Goal: Answer question/provide support

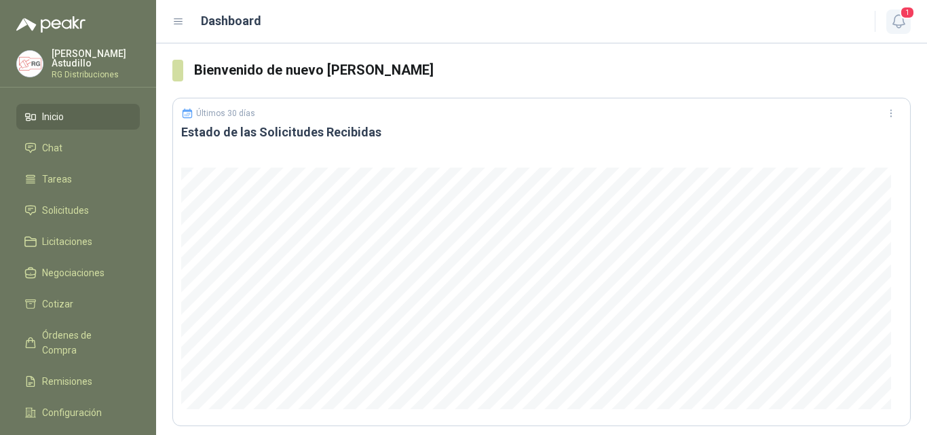
click at [904, 28] on icon "button" at bounding box center [898, 21] width 17 height 17
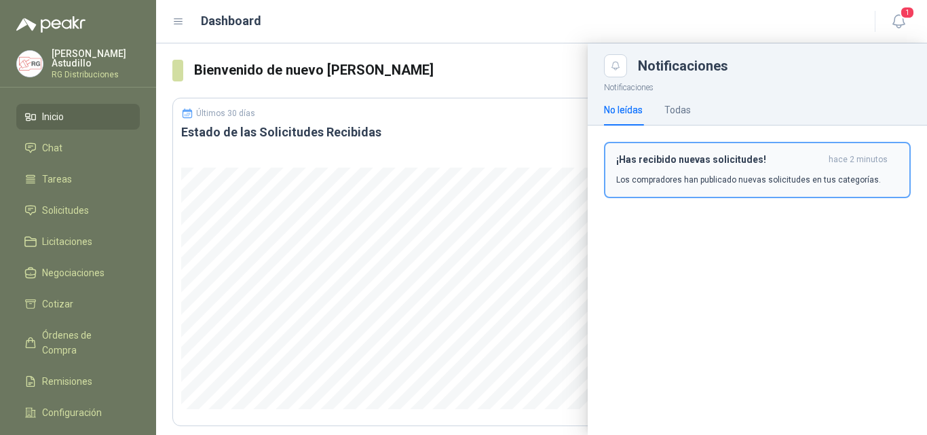
click at [749, 165] on h3 "¡Has recibido nuevas solicitudes!" at bounding box center [719, 160] width 207 height 12
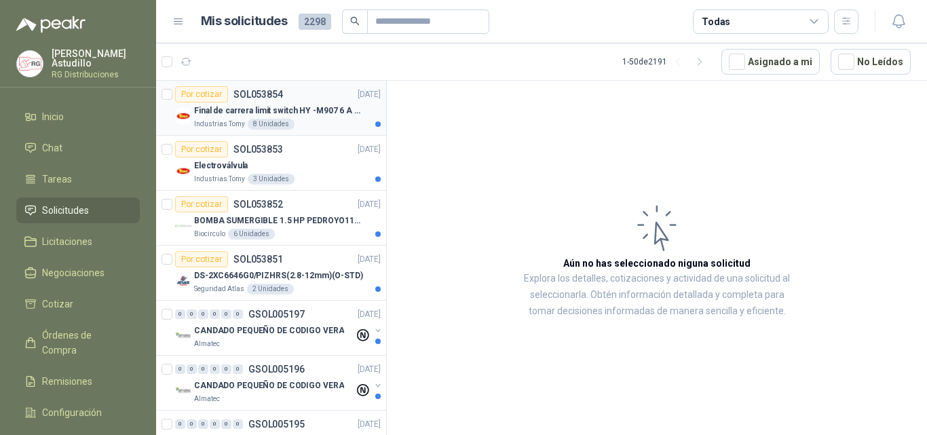
click at [309, 107] on p "Final de carrera limit switch HY -M907 6 A - 250 V a.c" at bounding box center [278, 110] width 169 height 13
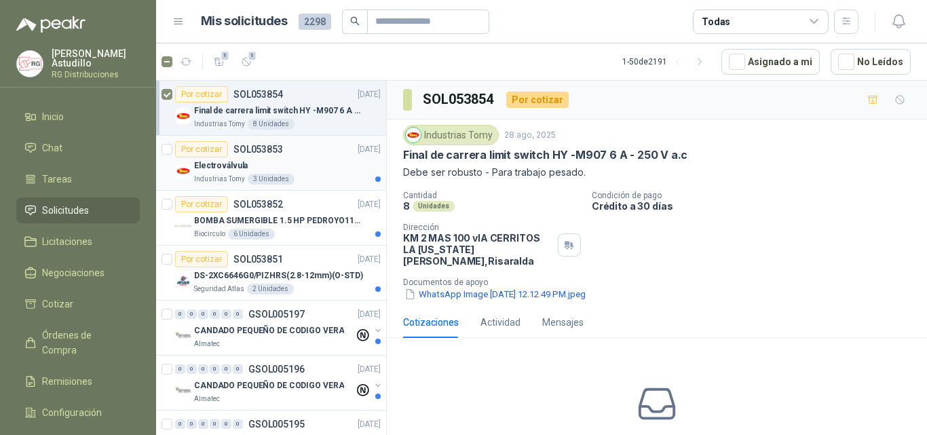
click at [309, 156] on div "Por cotizar SOL053853 [DATE]" at bounding box center [278, 149] width 206 height 16
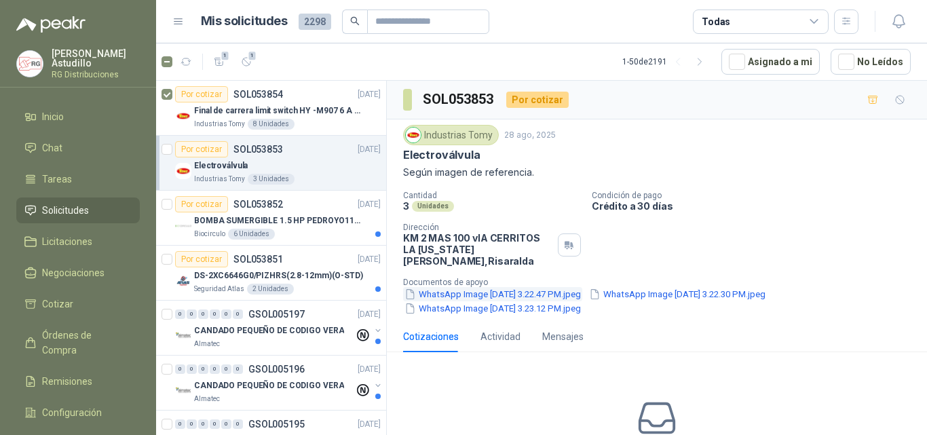
click at [553, 287] on button "WhatsApp Image [DATE] 3.22.47 PM.jpeg" at bounding box center [492, 294] width 179 height 14
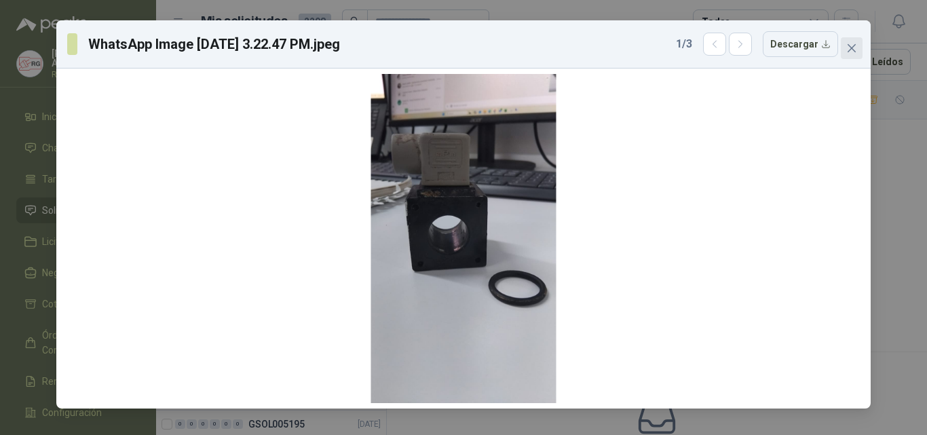
click at [856, 45] on icon "close" at bounding box center [851, 48] width 11 height 11
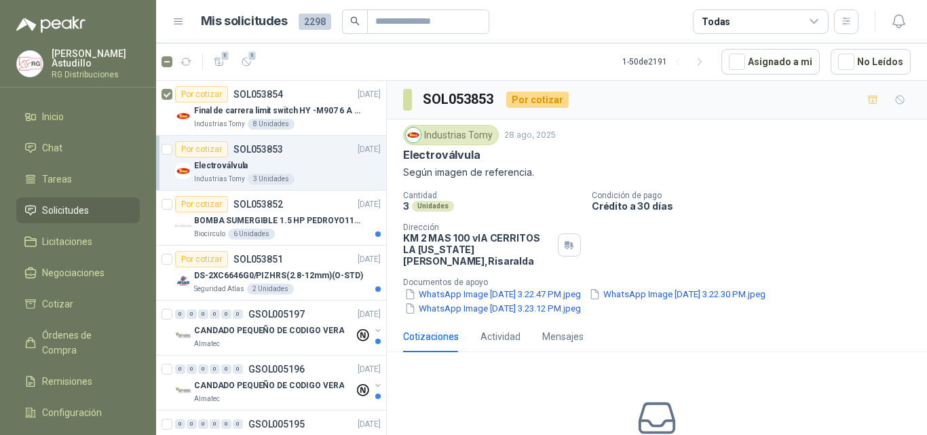
click at [684, 292] on div "WhatsApp Image [DATE] 3.22.47 PM.jpeg WhatsApp Image [DATE] 3.22.30 PM.jpeg Wha…" at bounding box center [662, 301] width 518 height 28
click at [685, 287] on button "WhatsApp Image [DATE] 3.22.30 PM.jpeg" at bounding box center [677, 294] width 179 height 14
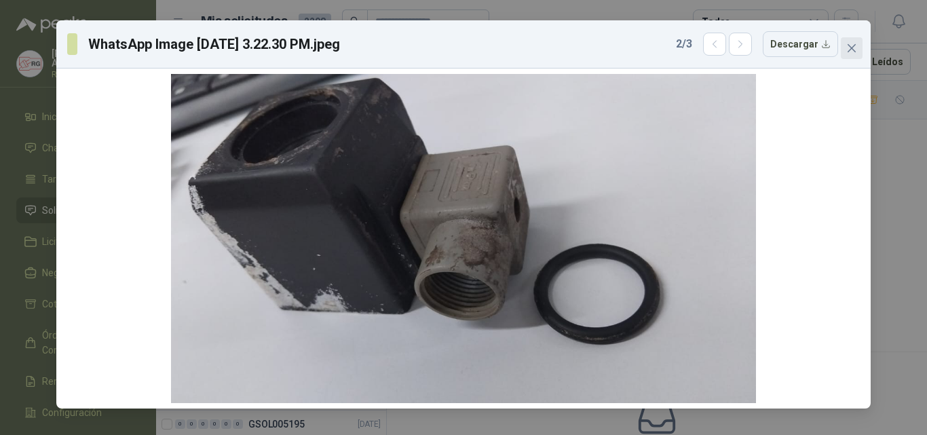
click at [852, 50] on icon "close" at bounding box center [851, 48] width 8 height 8
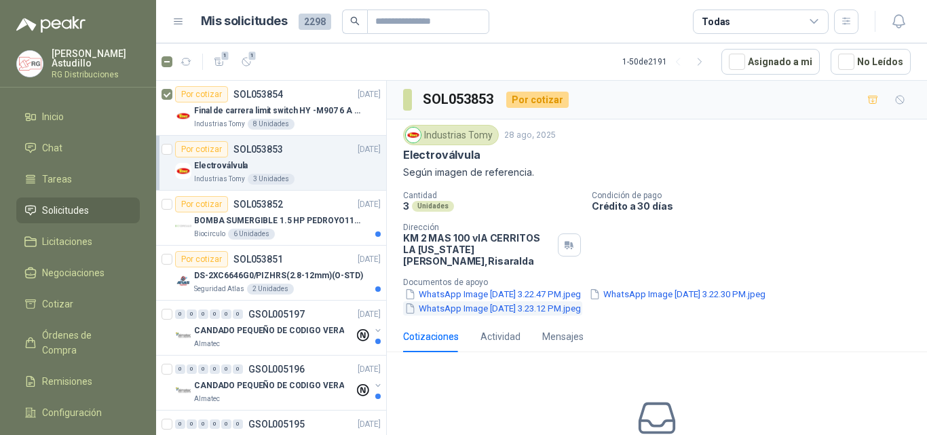
click at [488, 301] on button "WhatsApp Image [DATE] 3.23.12 PM.jpeg" at bounding box center [492, 308] width 179 height 14
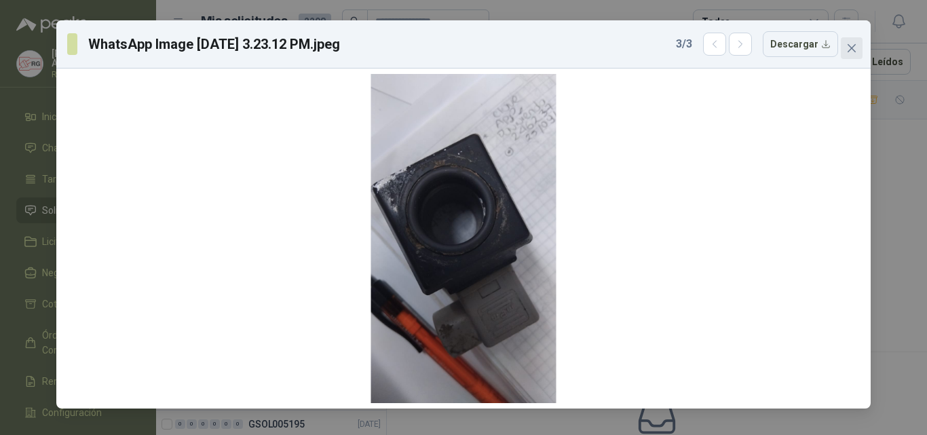
click at [855, 44] on icon "close" at bounding box center [851, 48] width 11 height 11
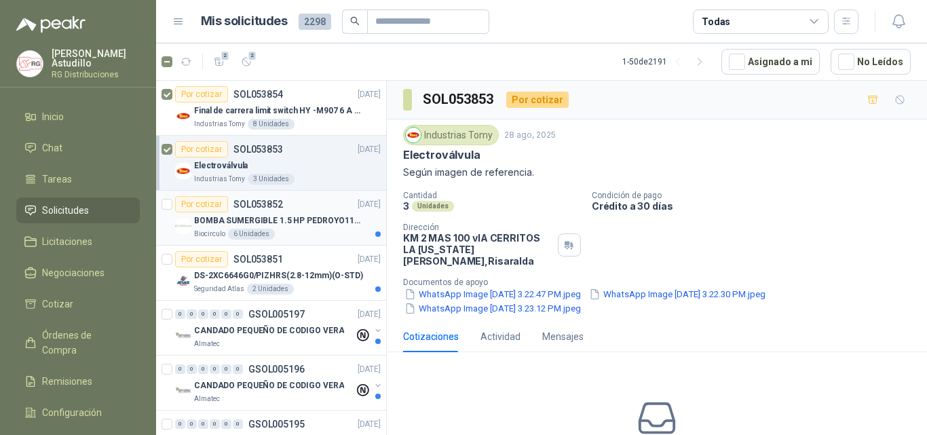
click at [305, 218] on p "BOMBA SUMERGIBLE 1.5 HP PEDROYO110 VOLTIOS" at bounding box center [278, 220] width 169 height 13
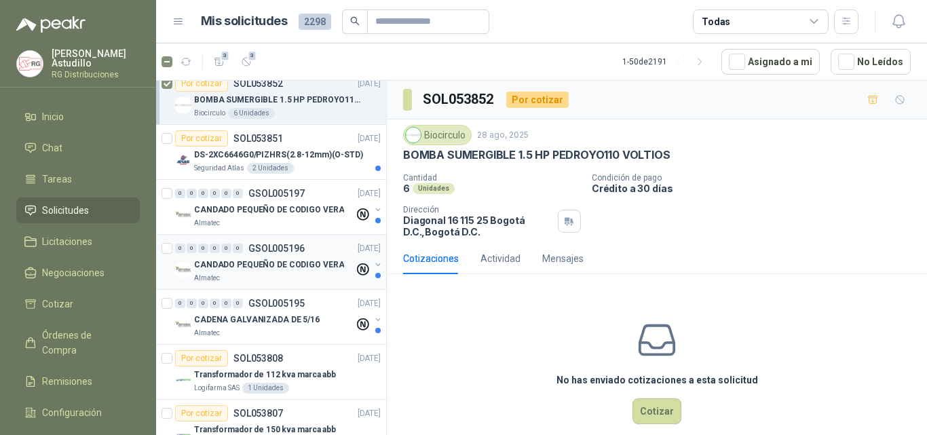
scroll to position [136, 0]
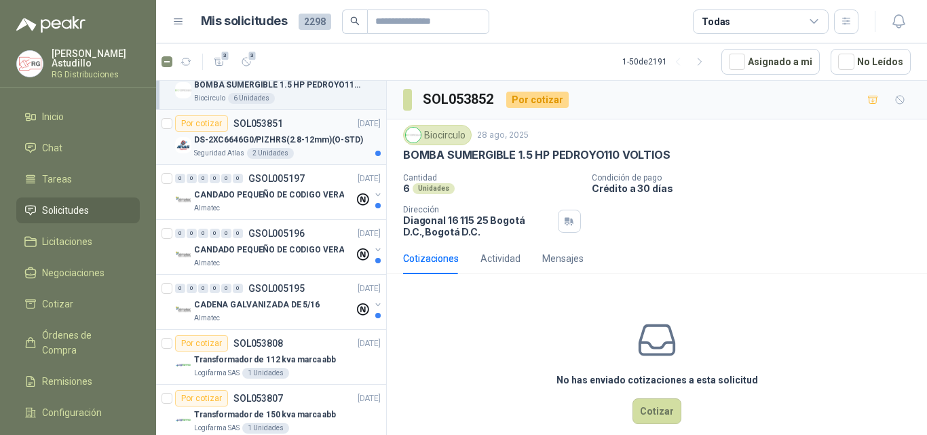
click at [289, 134] on p "DS-2XC6646G0/PIZHRS(2.8-12mm)(O-STD)" at bounding box center [278, 140] width 169 height 13
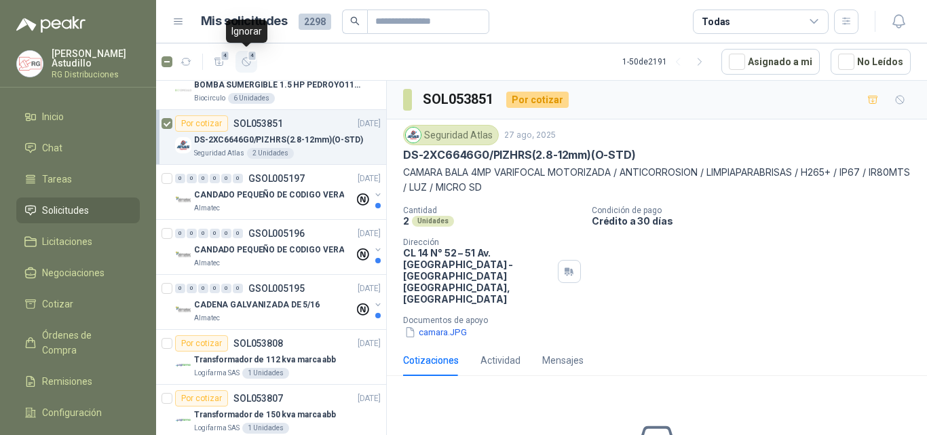
click at [246, 62] on icon "button" at bounding box center [247, 62] width 12 height 12
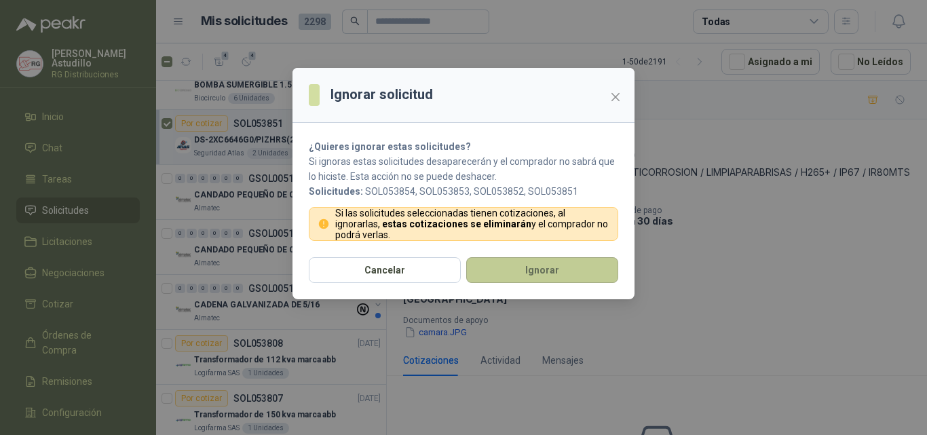
click at [512, 273] on button "Ignorar" at bounding box center [542, 270] width 152 height 26
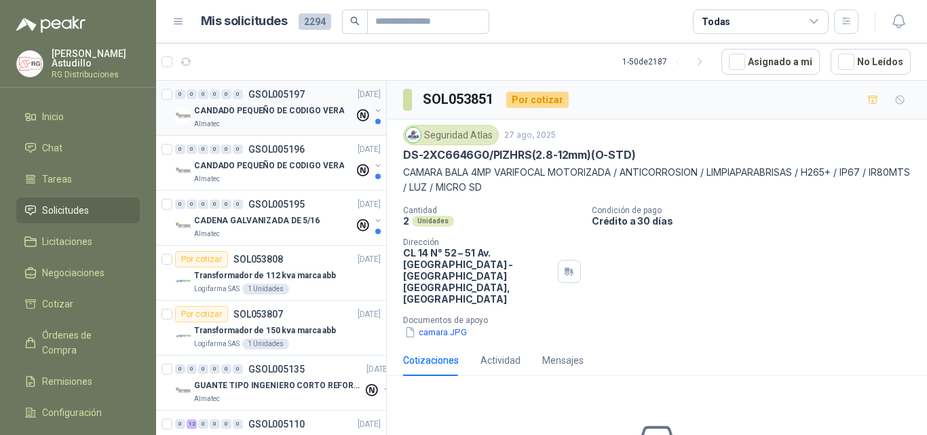
click at [296, 117] on p "CANDADO PEQUEÑO DE CODIGO VERA" at bounding box center [269, 110] width 150 height 13
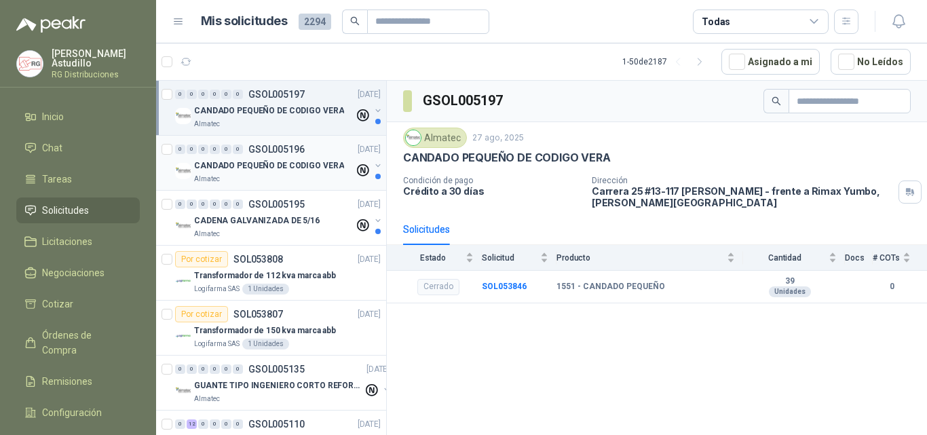
click at [291, 170] on p "CANDADO PEQUEÑO DE CODIGO VERA" at bounding box center [269, 165] width 150 height 13
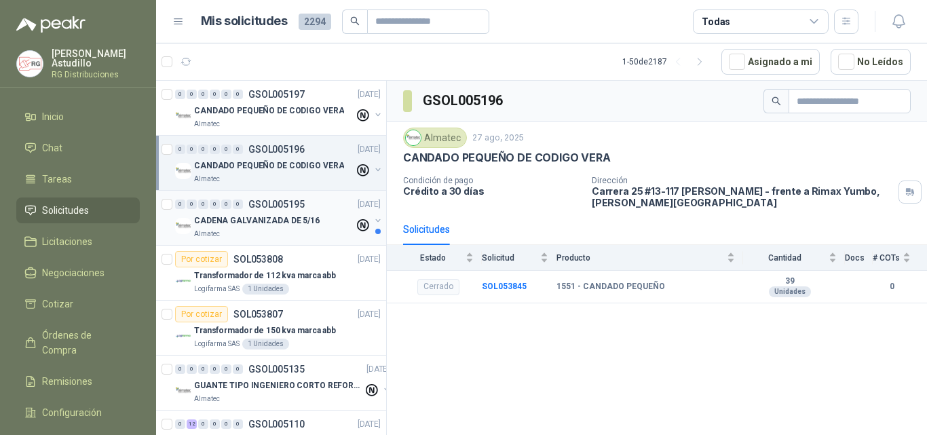
click at [301, 224] on p "CADENA GALVANIZADA DE 5/16" at bounding box center [257, 220] width 126 height 13
click at [308, 164] on p "CANDADO PEQUEÑO DE CODIGO VERA" at bounding box center [269, 165] width 150 height 13
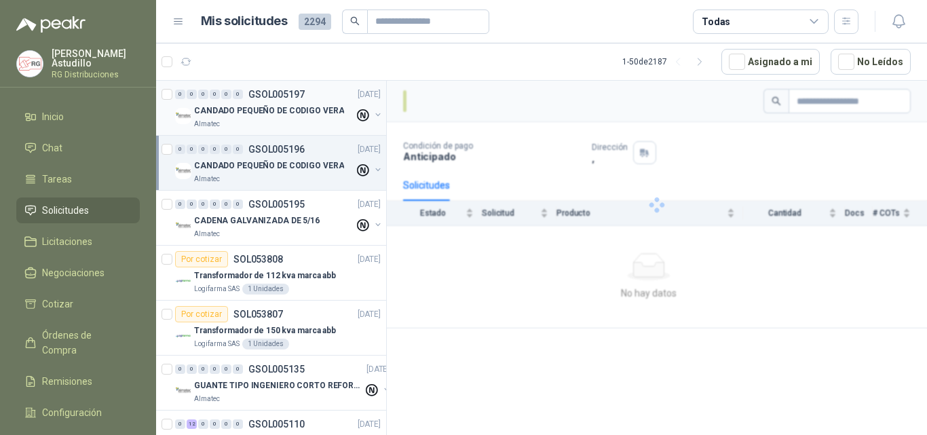
click at [306, 112] on p "CANDADO PEQUEÑO DE CODIGO VERA" at bounding box center [269, 110] width 150 height 13
click at [303, 167] on p "CANDADO PEQUEÑO DE CODIGO VERA" at bounding box center [269, 165] width 150 height 13
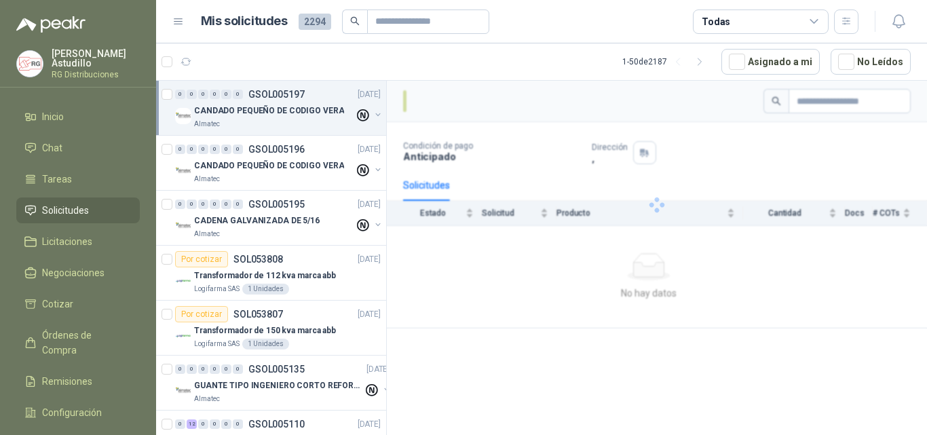
click at [305, 118] on div "CANDADO PEQUEÑO DE CODIGO VERA" at bounding box center [274, 110] width 160 height 16
click at [309, 154] on div "0 0 0 0 0 0 GSOL005196 [DATE]" at bounding box center [279, 149] width 208 height 16
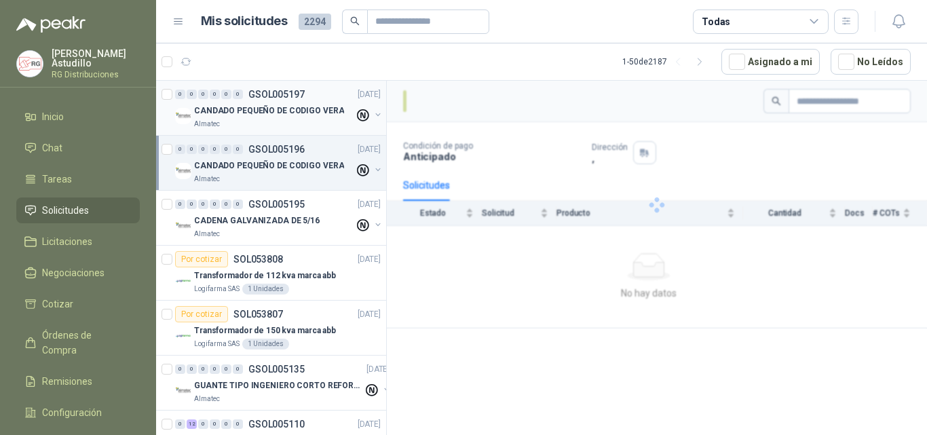
click at [303, 115] on p "CANDADO PEQUEÑO DE CODIGO VERA" at bounding box center [269, 110] width 150 height 13
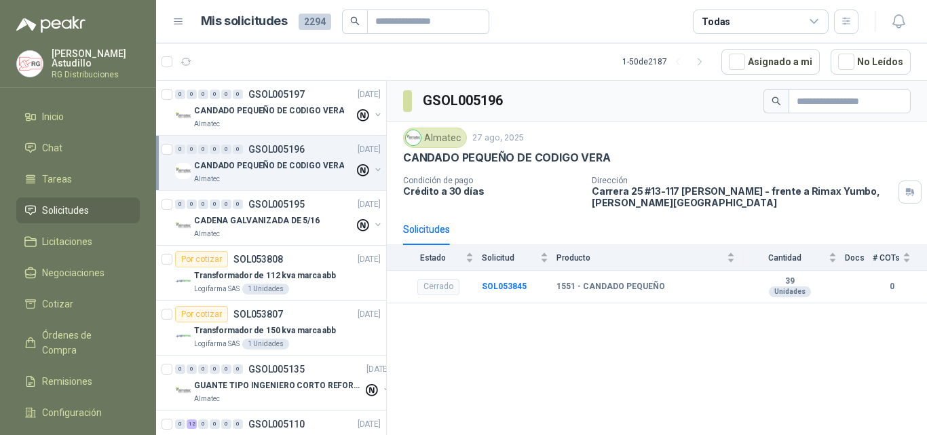
click at [303, 169] on p "CANDADO PEQUEÑO DE CODIGO VERA" at bounding box center [269, 165] width 150 height 13
click at [309, 86] on div "0 0 0 0 0 0 GSOL005197 [DATE]" at bounding box center [279, 94] width 208 height 16
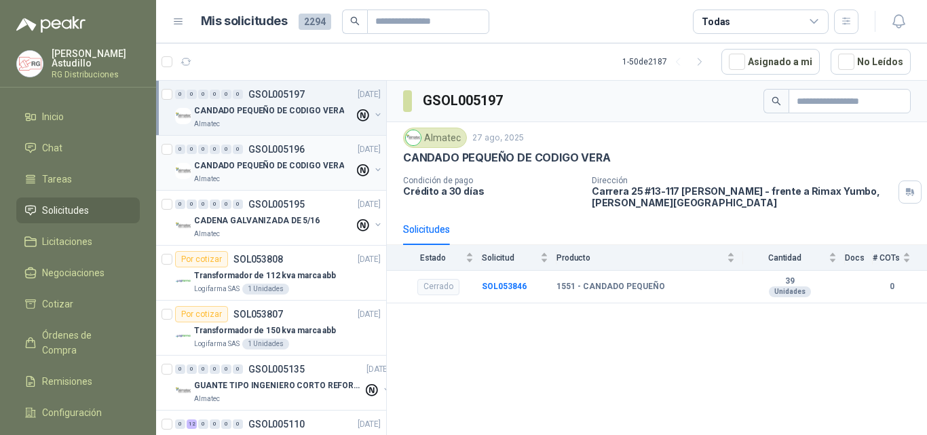
click at [275, 166] on p "CANDADO PEQUEÑO DE CODIGO VERA" at bounding box center [269, 165] width 150 height 13
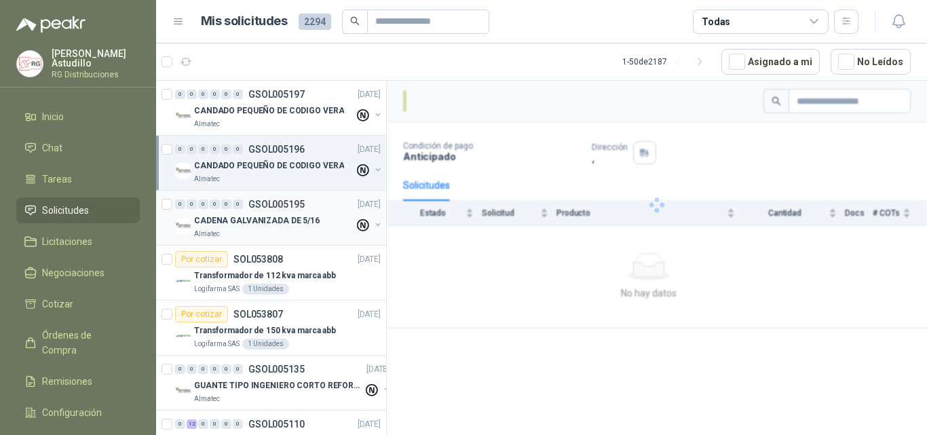
click at [287, 235] on div "Almatec" at bounding box center [274, 234] width 160 height 11
click at [288, 155] on div "0 0 0 0 0 0 GSOL005196 [DATE]" at bounding box center [279, 149] width 208 height 16
click at [284, 115] on p "CANDADO PEQUEÑO DE CODIGO VERA" at bounding box center [269, 110] width 150 height 13
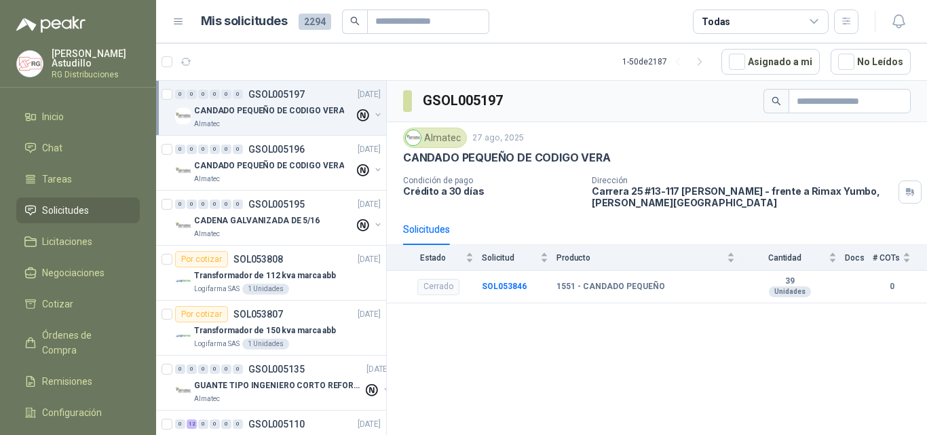
click at [290, 94] on p "GSOL005197" at bounding box center [276, 94] width 56 height 9
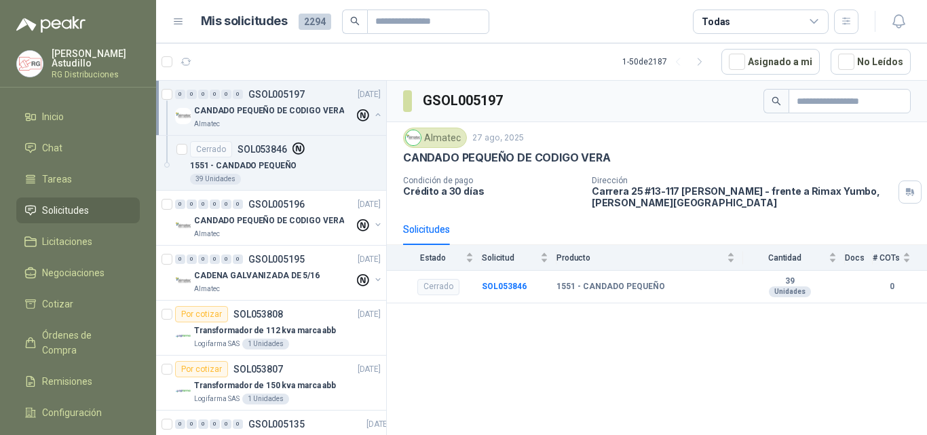
click at [316, 101] on div "0 0 0 0 0 0 GSOL005197 [DATE]" at bounding box center [279, 94] width 208 height 16
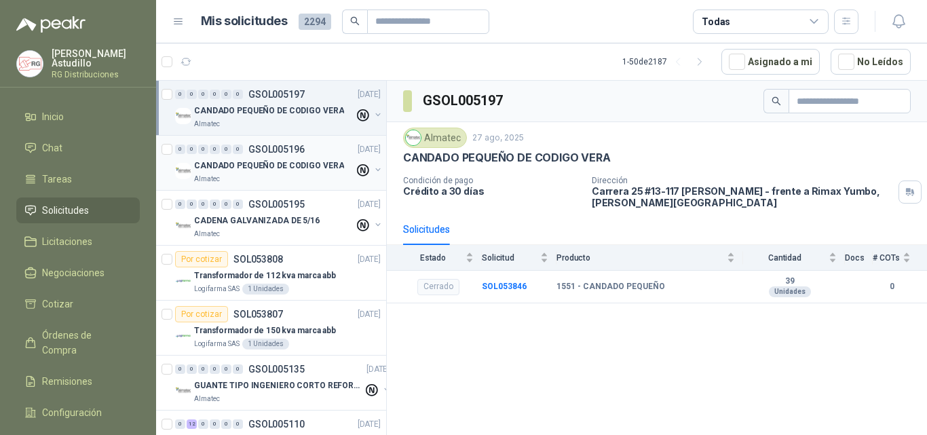
click at [301, 145] on p "GSOL005196" at bounding box center [276, 149] width 56 height 9
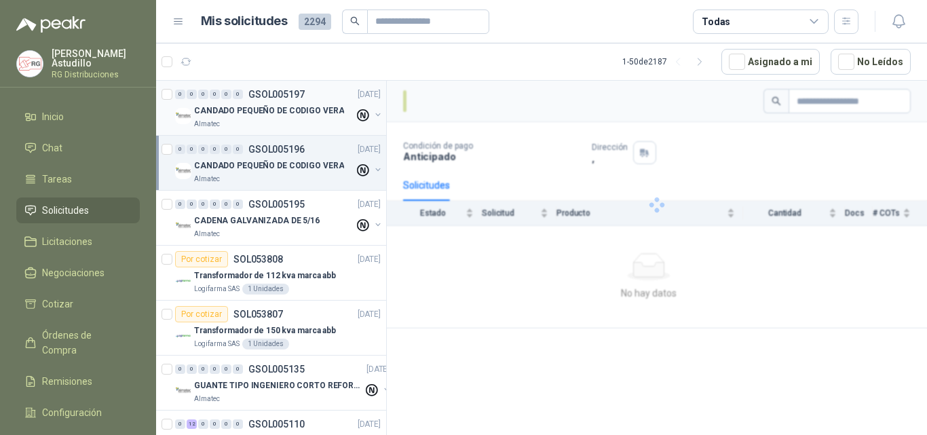
click at [301, 101] on div "0 0 0 0 0 0 GSOL005197 [DATE]" at bounding box center [279, 94] width 208 height 16
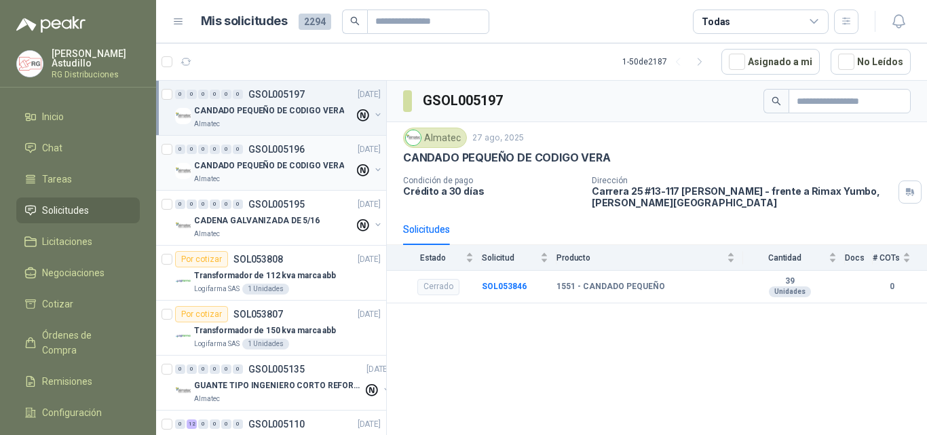
click at [284, 167] on p "CANDADO PEQUEÑO DE CODIGO VERA" at bounding box center [269, 165] width 150 height 13
click at [290, 100] on div "0 0 0 0 0 0 GSOL005197 [DATE]" at bounding box center [279, 94] width 208 height 16
